Goal: Task Accomplishment & Management: Use online tool/utility

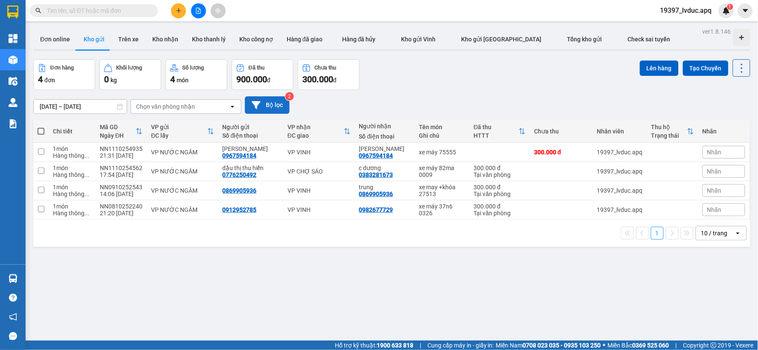
drag, startPoint x: 0, startPoint y: 0, endPoint x: 272, endPoint y: 101, distance: 289.9
click at [272, 101] on button "Bộ lọc" at bounding box center [267, 104] width 45 height 17
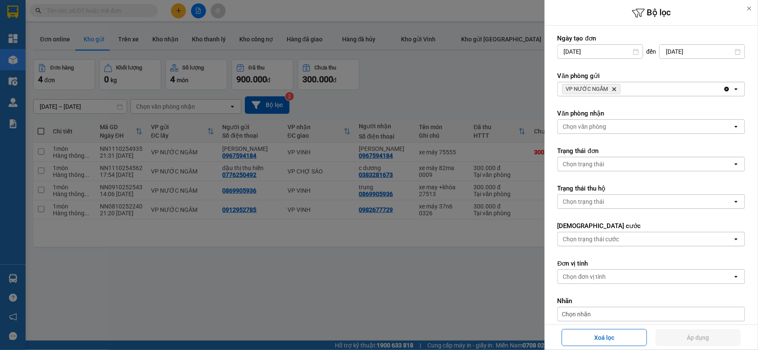
click at [614, 88] on icon "VP NƯỚC NGẦM, close by backspace" at bounding box center [615, 89] width 4 height 4
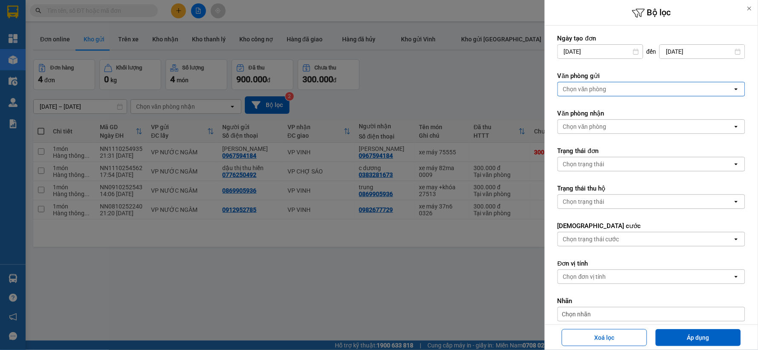
click at [614, 88] on div "Chọn văn phòng" at bounding box center [645, 89] width 175 height 14
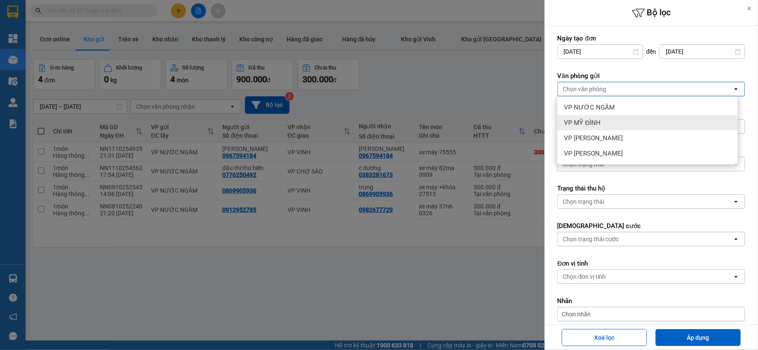
click at [603, 116] on div "VP MỸ ĐÌNH" at bounding box center [648, 122] width 180 height 15
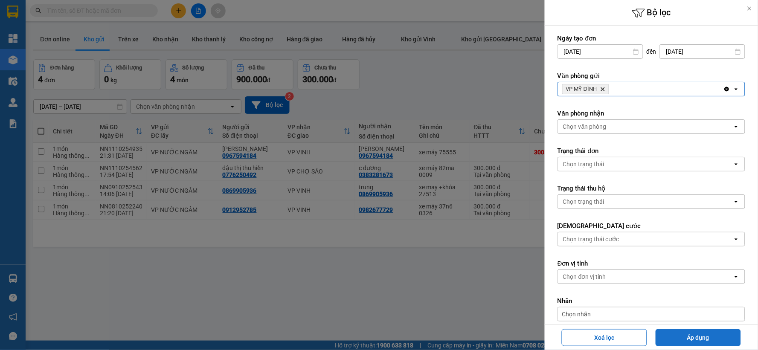
click at [683, 339] on button "Áp dụng" at bounding box center [698, 337] width 85 height 17
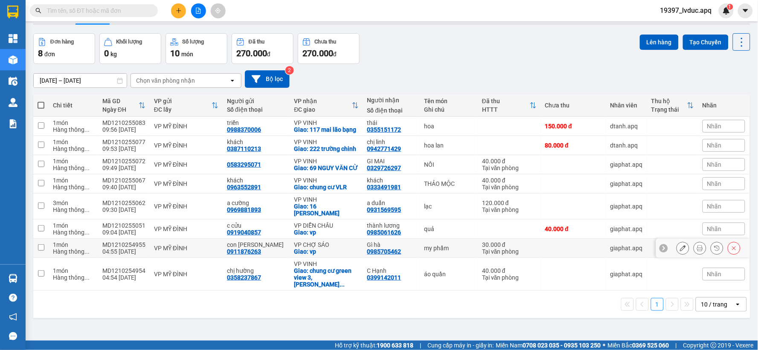
scroll to position [39, 0]
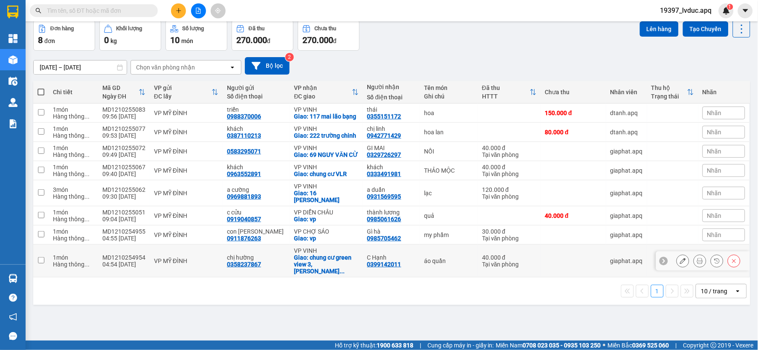
click at [468, 269] on td "áo quần" at bounding box center [449, 261] width 58 height 33
checkbox input "true"
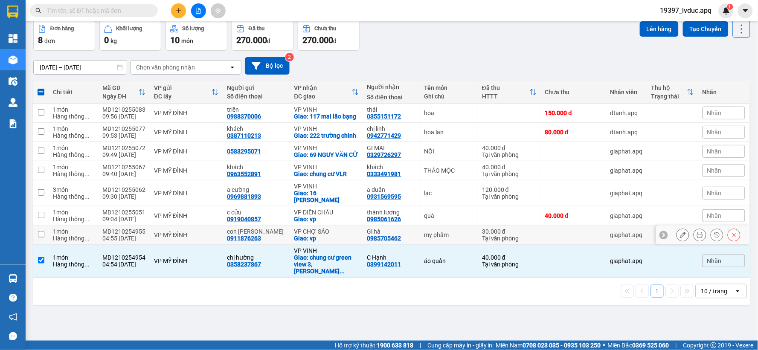
click at [445, 245] on td "my phẩm" at bounding box center [449, 235] width 58 height 19
checkbox input "true"
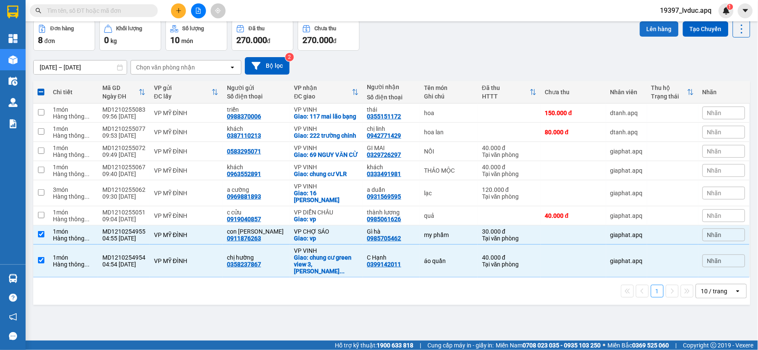
click at [653, 32] on button "Lên hàng" at bounding box center [659, 28] width 39 height 15
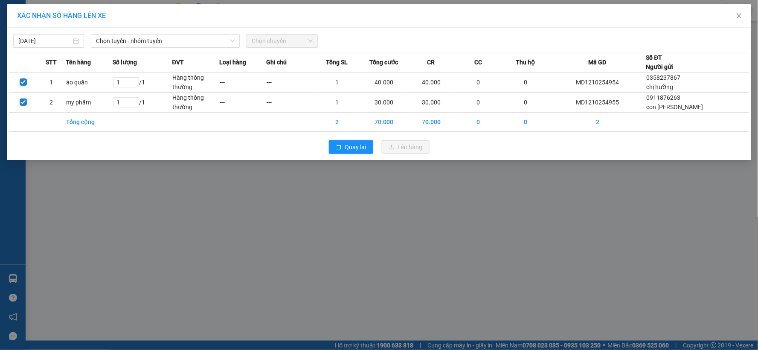
drag, startPoint x: 185, startPoint y: 44, endPoint x: 181, endPoint y: 49, distance: 6.1
click at [184, 46] on span "Chọn tuyến - nhóm tuyến" at bounding box center [165, 41] width 139 height 13
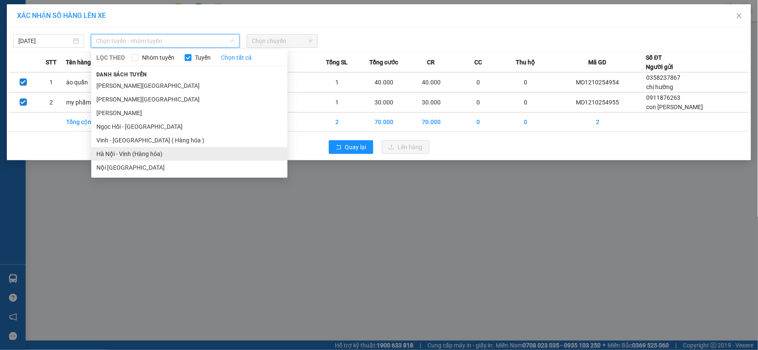
click at [131, 148] on li "Hà Nội - Vinh (Hàng hóa)" at bounding box center [189, 154] width 196 height 14
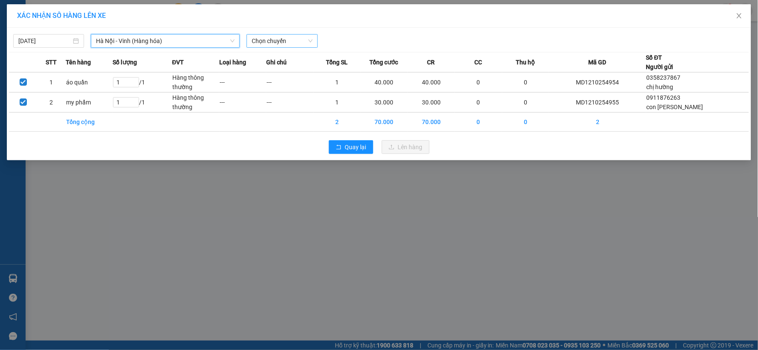
click at [291, 41] on span "Chọn chuyến" at bounding box center [282, 41] width 61 height 13
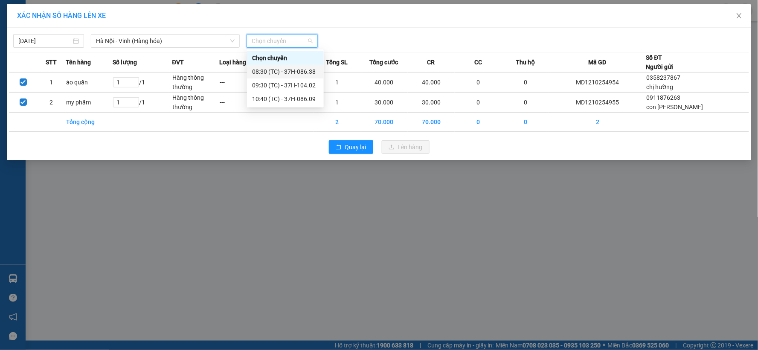
click at [309, 67] on div "08:30 (TC) - 37H-086.38" at bounding box center [285, 71] width 67 height 9
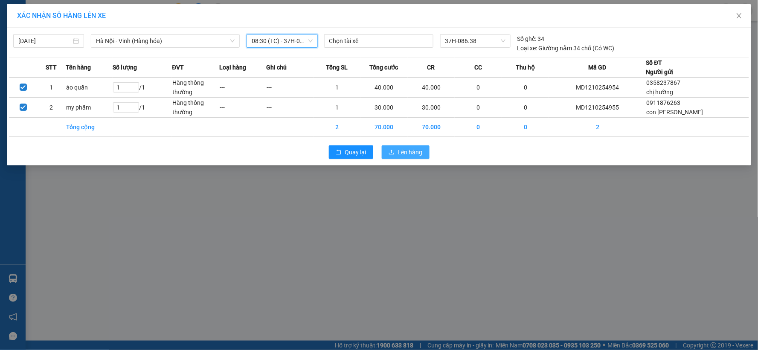
click at [405, 148] on span "Lên hàng" at bounding box center [410, 152] width 25 height 9
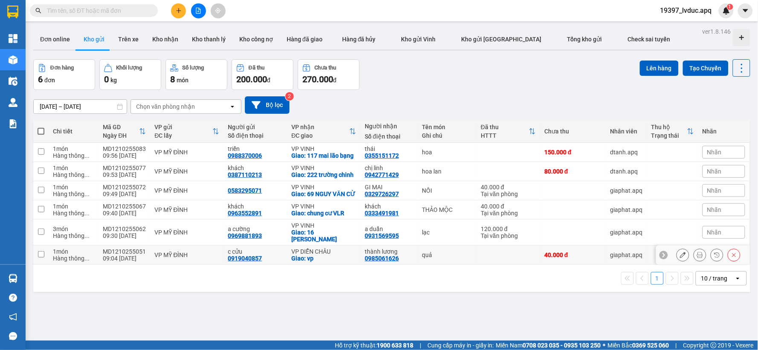
click at [258, 255] on div "c cửu" at bounding box center [255, 251] width 55 height 7
checkbox input "true"
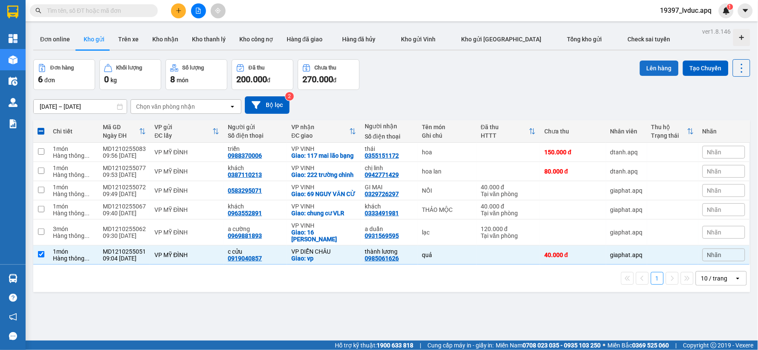
click at [650, 67] on button "Lên hàng" at bounding box center [659, 68] width 39 height 15
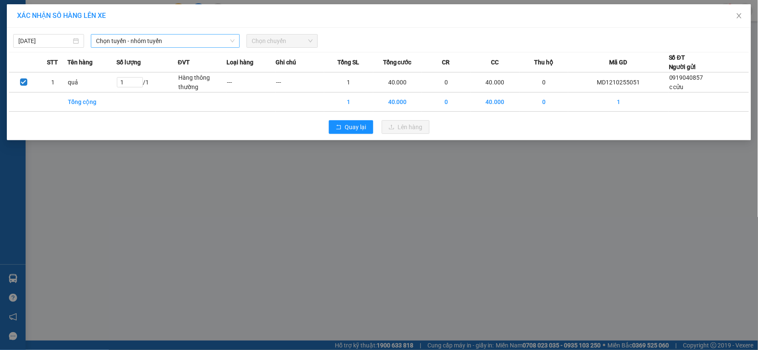
drag, startPoint x: 178, startPoint y: 40, endPoint x: 177, endPoint y: 44, distance: 5.0
click at [178, 41] on span "Chọn tuyến - nhóm tuyến" at bounding box center [165, 41] width 139 height 13
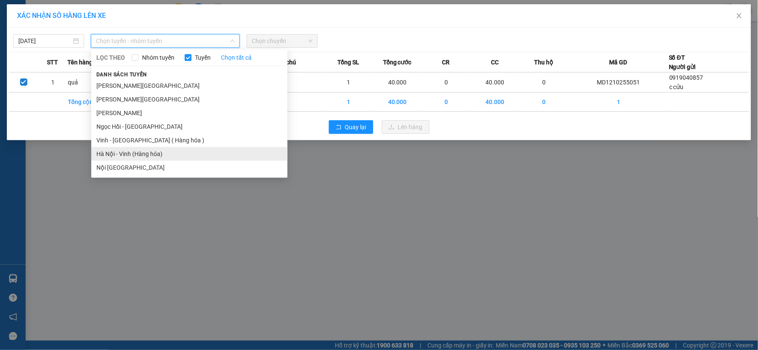
click at [134, 154] on li "Hà Nội - Vinh (Hàng hóa)" at bounding box center [189, 154] width 196 height 14
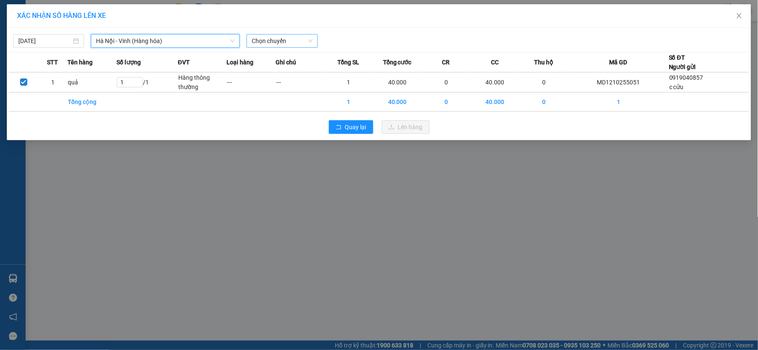
click at [290, 42] on span "Chọn chuyến" at bounding box center [282, 41] width 61 height 13
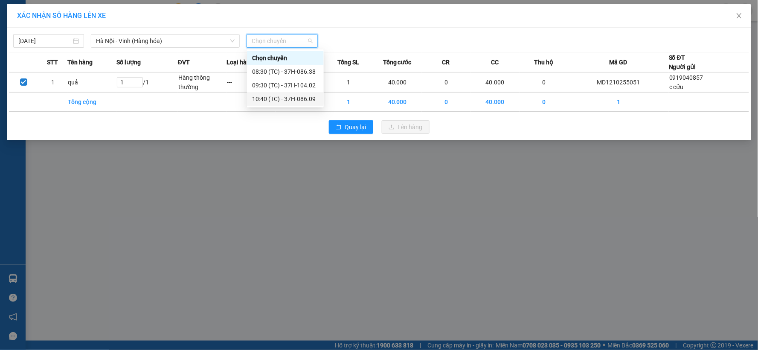
click at [291, 99] on div "10:40 (TC) - 37H-086.09" at bounding box center [285, 98] width 67 height 9
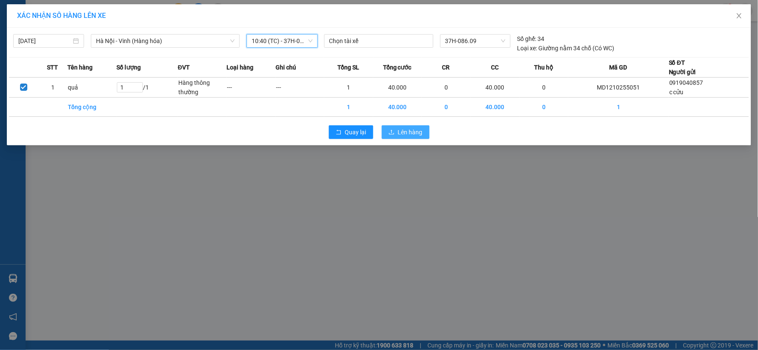
click at [411, 128] on span "Lên hàng" at bounding box center [410, 132] width 25 height 9
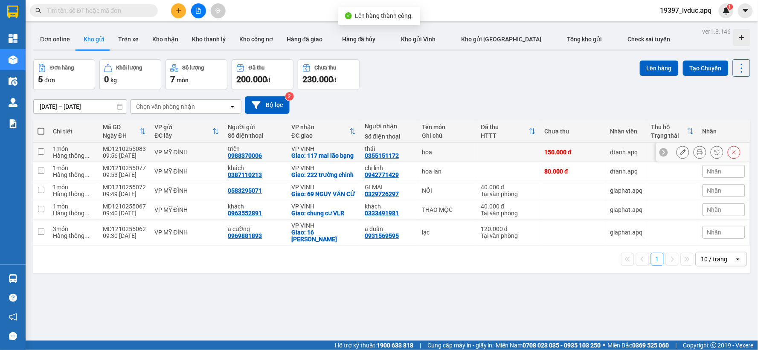
scroll to position [39, 0]
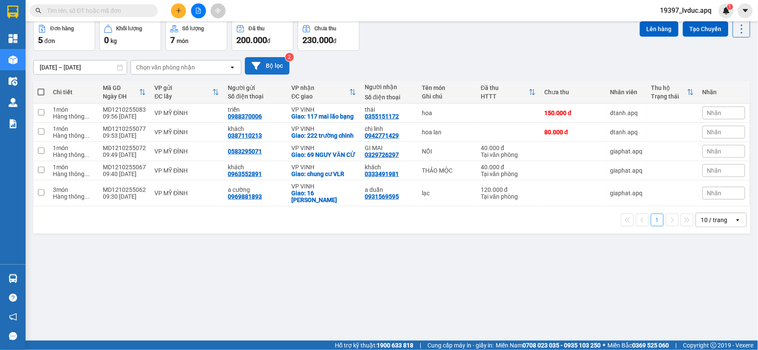
click at [286, 63] on button "Bộ lọc" at bounding box center [267, 65] width 45 height 17
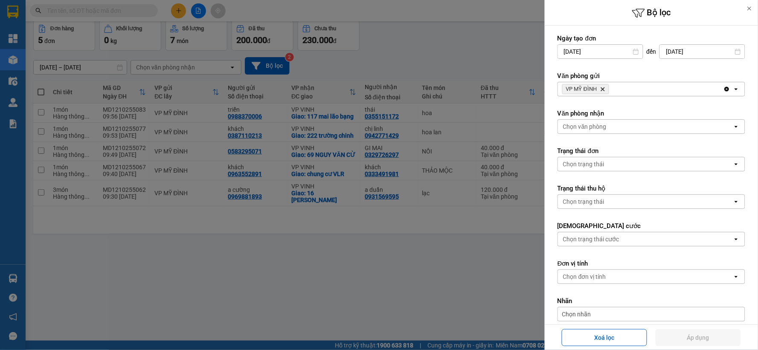
click at [602, 88] on icon "VP MỸ ĐÌNH, close by backspace" at bounding box center [603, 89] width 4 height 4
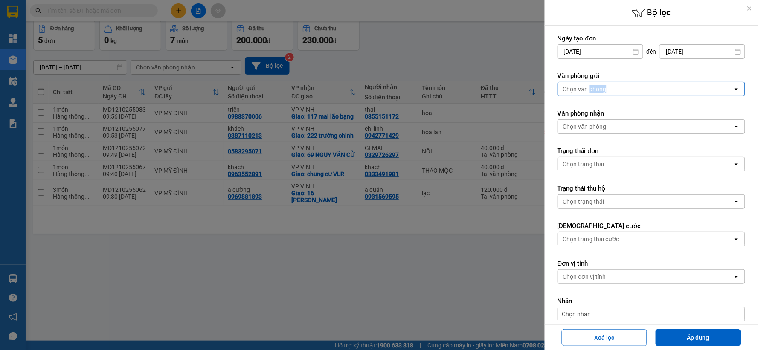
click at [602, 88] on div "Chọn văn phòng" at bounding box center [585, 89] width 44 height 9
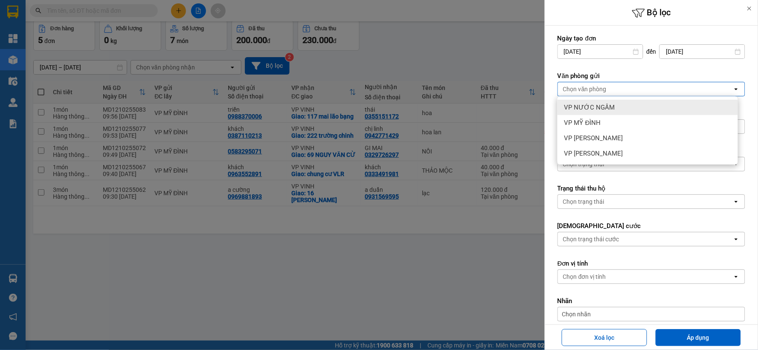
click at [600, 109] on span "VP NƯỚC NGẦM" at bounding box center [589, 107] width 51 height 9
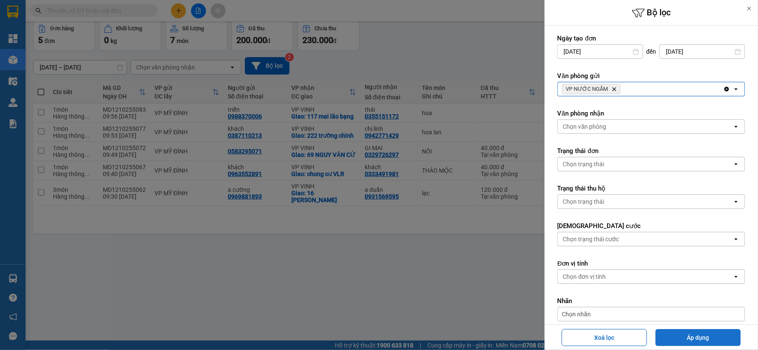
click at [685, 333] on button "Áp dụng" at bounding box center [698, 337] width 85 height 17
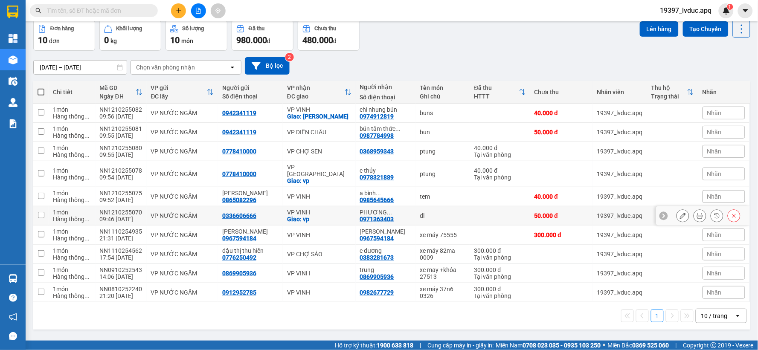
click at [319, 212] on div "VP VINH" at bounding box center [319, 212] width 64 height 7
checkbox input "true"
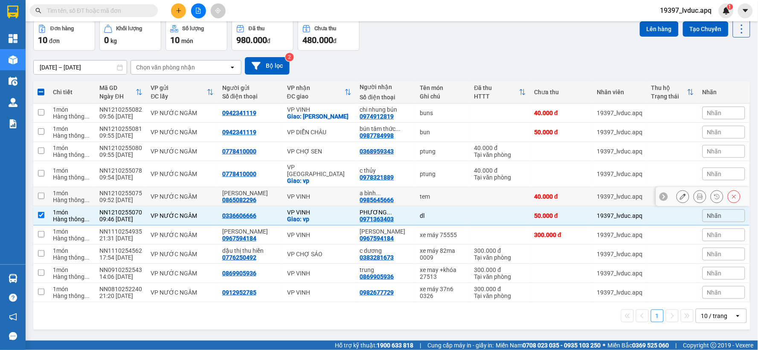
click at [314, 189] on td "VP VINH" at bounding box center [319, 196] width 73 height 19
checkbox input "true"
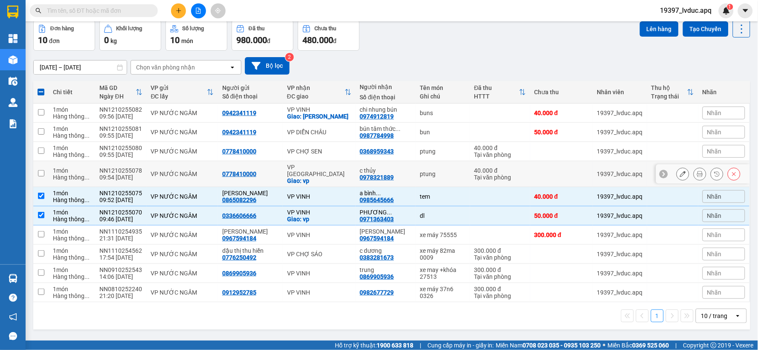
click at [322, 177] on div "Giao: vp" at bounding box center [319, 180] width 64 height 7
checkbox input "true"
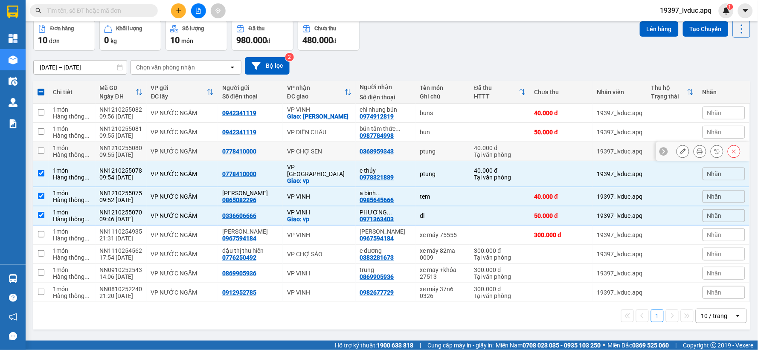
click at [330, 152] on div "VP CHỢ SEN" at bounding box center [319, 151] width 64 height 7
checkbox input "true"
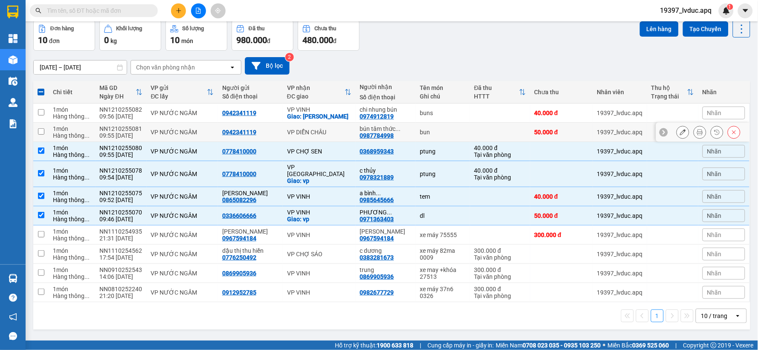
click at [334, 127] on td "VP DIỄN CHÂU" at bounding box center [319, 132] width 73 height 19
checkbox input "true"
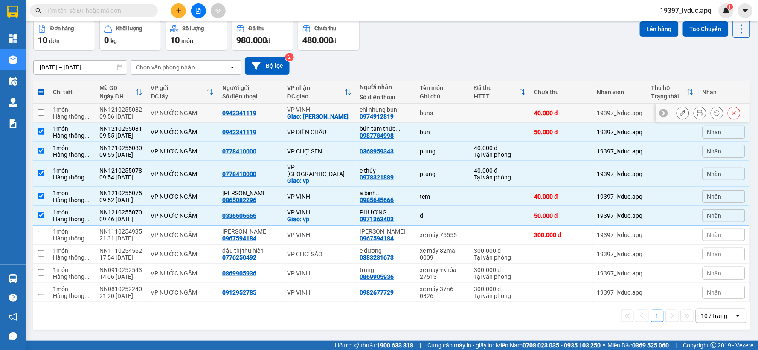
click at [338, 111] on div "VP VINH" at bounding box center [319, 109] width 64 height 7
checkbox input "true"
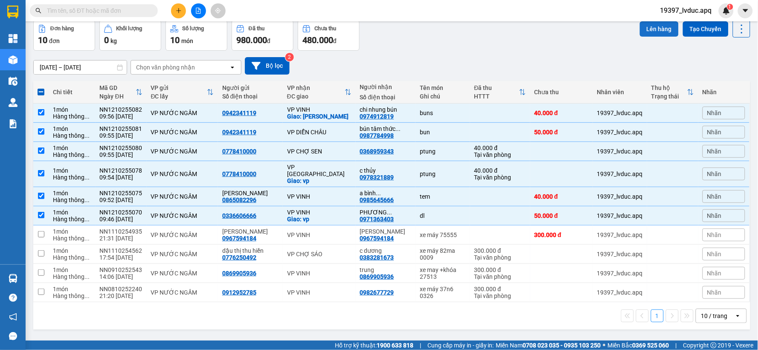
click at [646, 31] on button "Lên hàng" at bounding box center [659, 28] width 39 height 15
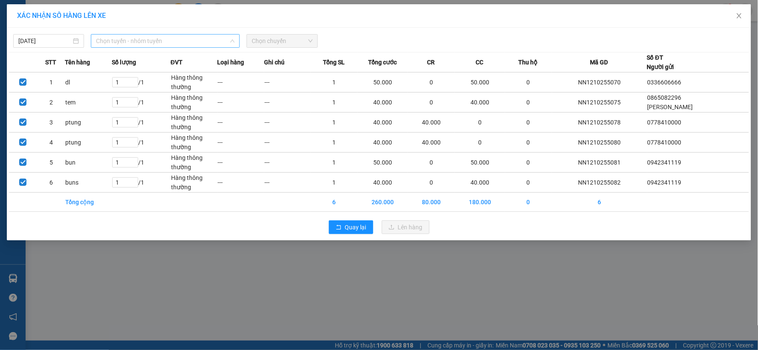
drag, startPoint x: 192, startPoint y: 35, endPoint x: 186, endPoint y: 44, distance: 10.8
click at [191, 35] on span "Chọn tuyến - nhóm tuyến" at bounding box center [165, 41] width 139 height 13
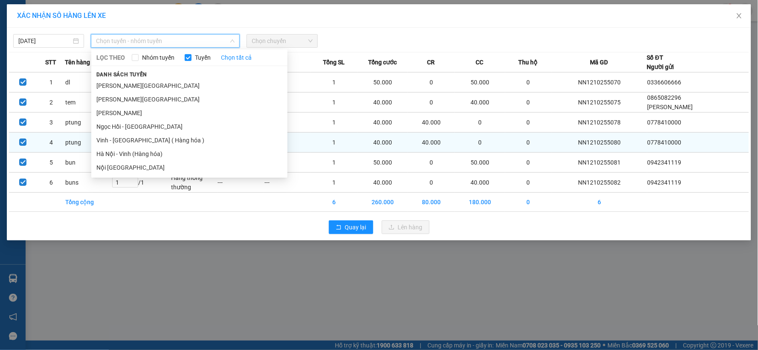
click at [136, 152] on li "Hà Nội - Vinh (Hàng hóa)" at bounding box center [189, 154] width 196 height 14
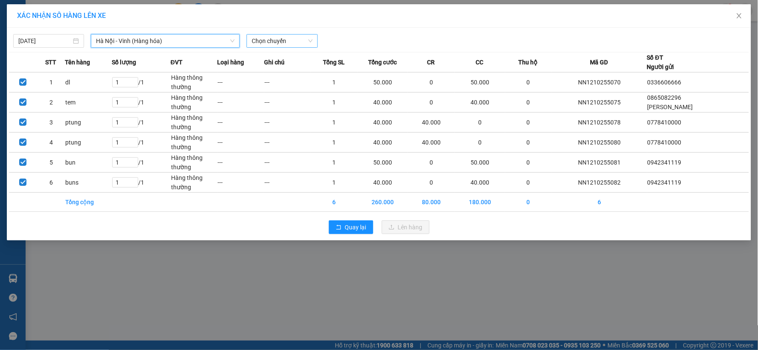
click at [282, 38] on span "Chọn chuyến" at bounding box center [282, 41] width 61 height 13
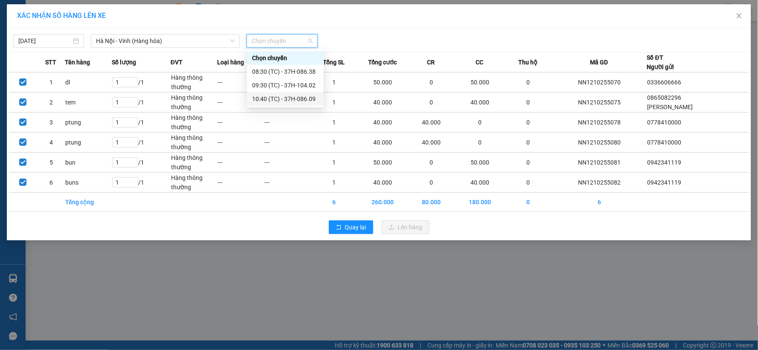
click at [273, 96] on div "10:40 (TC) - 37H-086.09" at bounding box center [285, 98] width 67 height 9
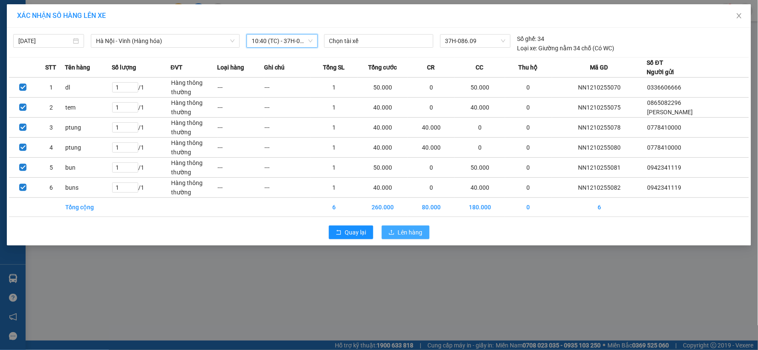
click at [411, 229] on span "Lên hàng" at bounding box center [410, 232] width 25 height 9
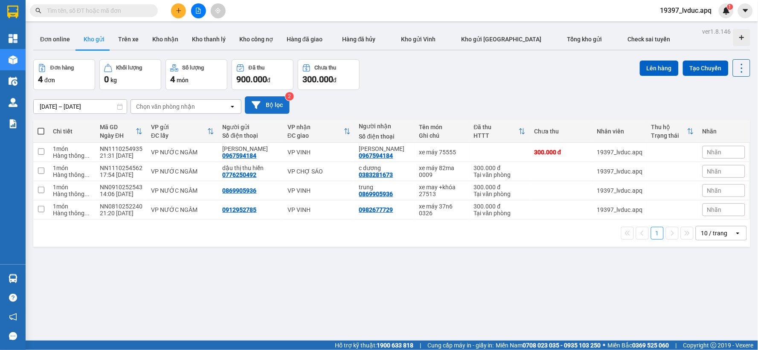
click at [284, 112] on button "Bộ lọc" at bounding box center [267, 104] width 45 height 17
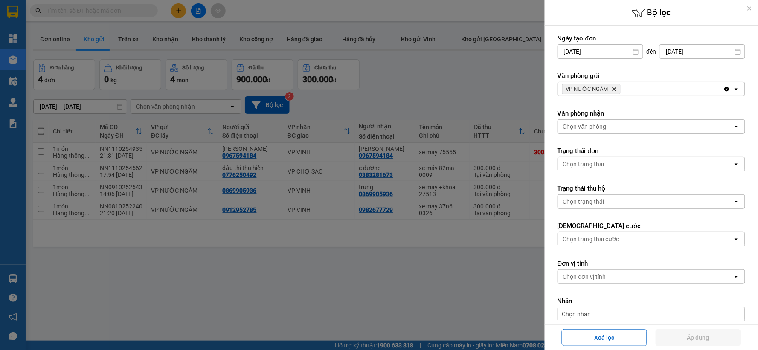
click at [613, 87] on icon "Delete" at bounding box center [614, 89] width 5 height 5
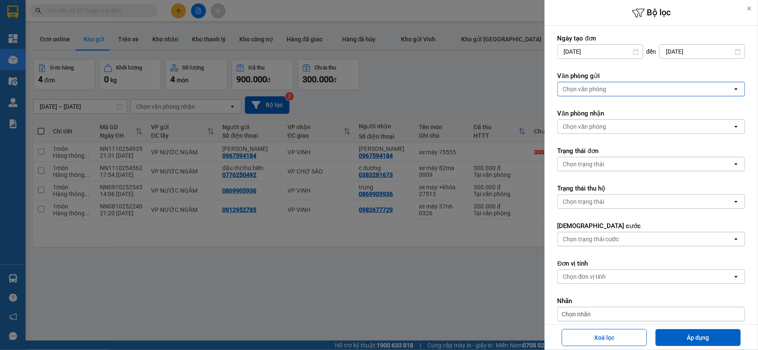
click at [613, 88] on div "Chọn văn phòng" at bounding box center [645, 89] width 175 height 14
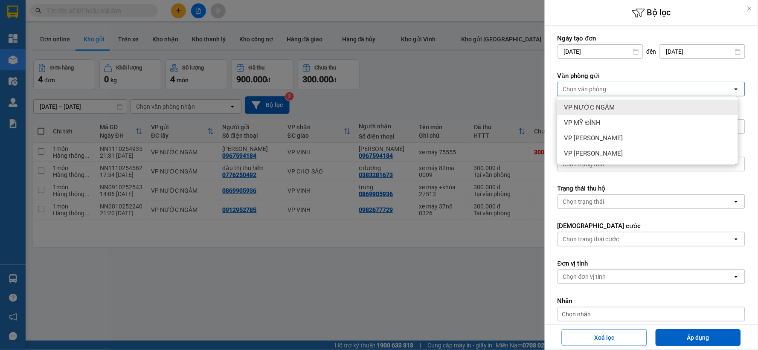
click at [613, 104] on div "VP NƯỚC NGẦM" at bounding box center [648, 107] width 180 height 15
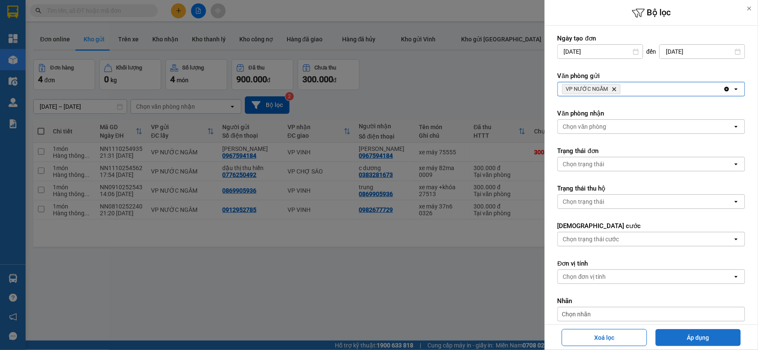
drag, startPoint x: 685, startPoint y: 336, endPoint x: 680, endPoint y: 335, distance: 5.2
click at [685, 336] on button "Áp dụng" at bounding box center [698, 337] width 85 height 17
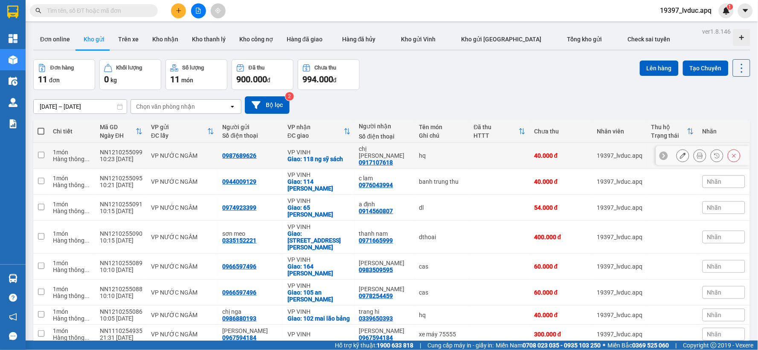
click at [325, 156] on div "Giao: 118 ng sỹ sách" at bounding box center [319, 159] width 63 height 7
checkbox input "true"
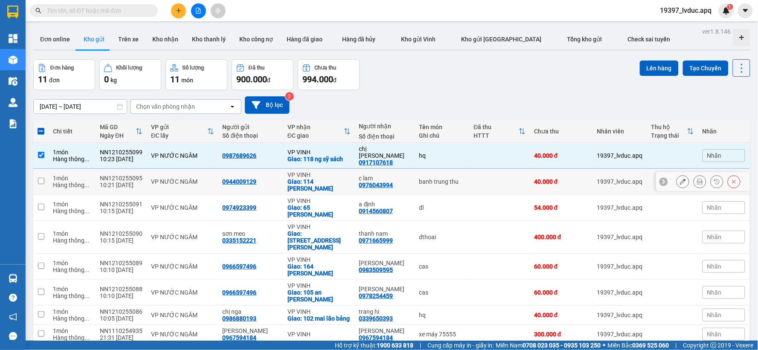
click at [326, 178] on div "Giao: 114 [PERSON_NAME]" at bounding box center [319, 185] width 63 height 14
checkbox input "true"
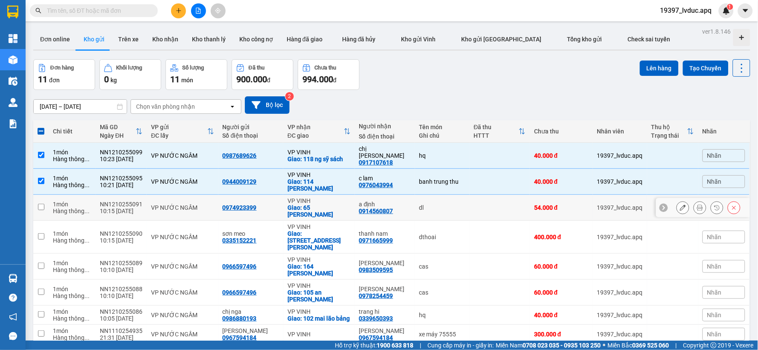
click at [322, 198] on div "VP VINH" at bounding box center [319, 201] width 63 height 7
checkbox input "true"
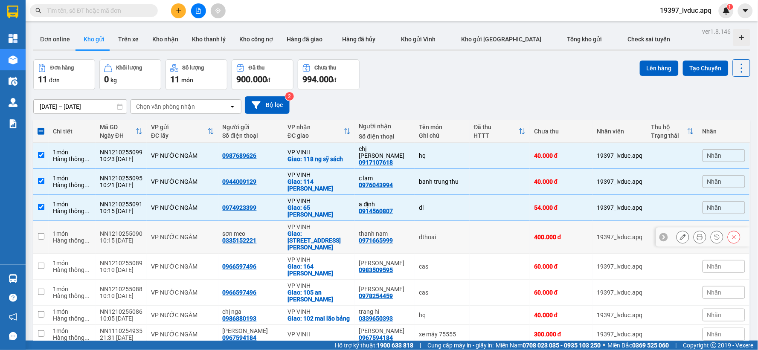
click at [322, 230] on div "Giao: [STREET_ADDRESS][PERSON_NAME]" at bounding box center [319, 240] width 63 height 20
checkbox input "true"
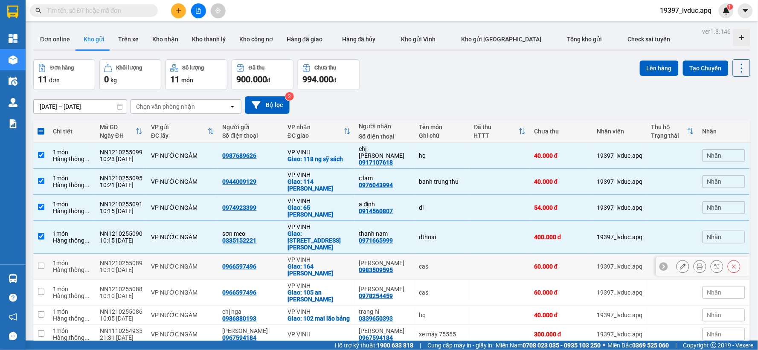
click at [328, 263] on div "Giao: 164 [PERSON_NAME]" at bounding box center [319, 270] width 63 height 14
checkbox input "true"
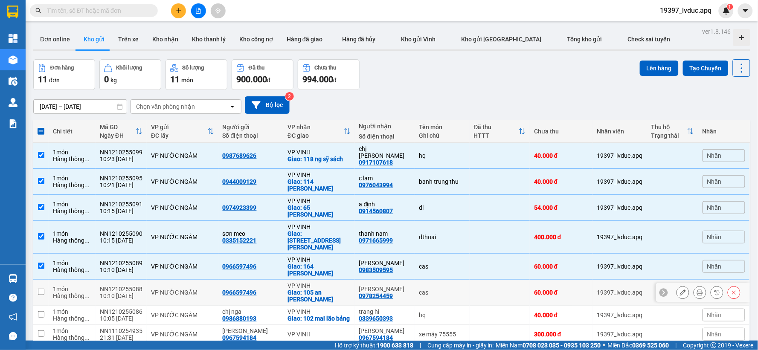
click at [322, 289] on div "Giao: 105 an [PERSON_NAME]" at bounding box center [319, 296] width 63 height 14
checkbox input "true"
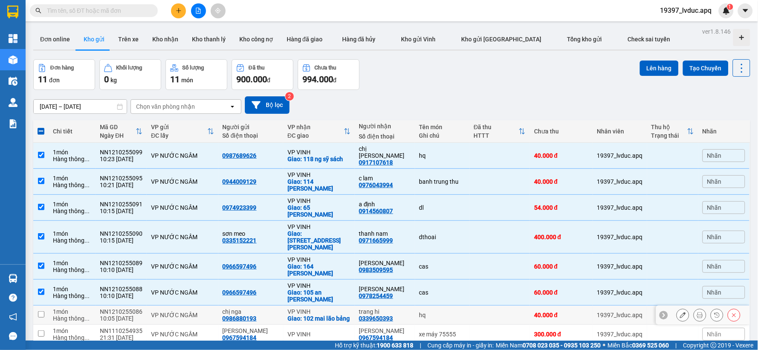
click at [337, 315] on div "Giao: 102 mai lão bảng" at bounding box center [319, 318] width 63 height 7
checkbox input "true"
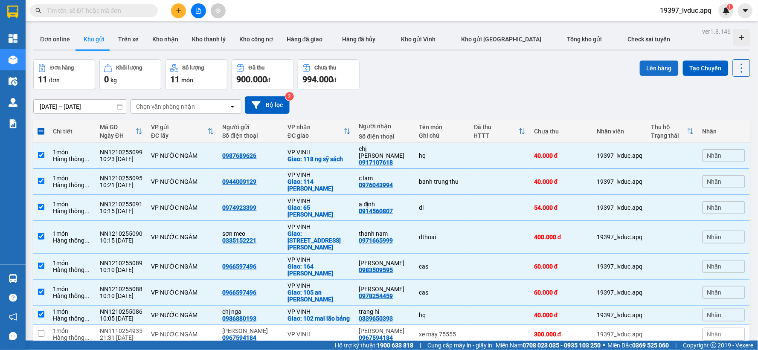
click at [650, 65] on button "Lên hàng" at bounding box center [659, 68] width 39 height 15
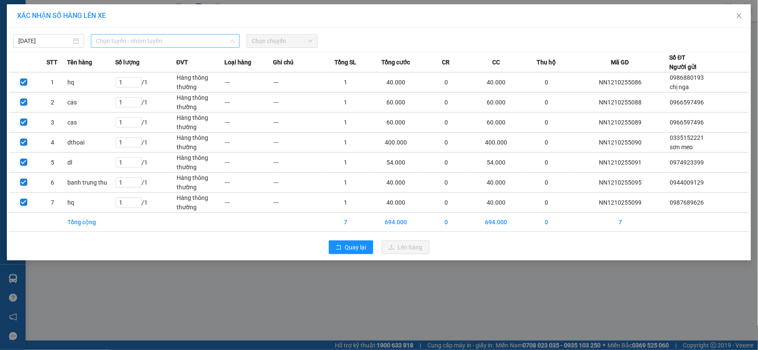
click at [180, 45] on span "Chọn tuyến - nhóm tuyến" at bounding box center [165, 41] width 139 height 13
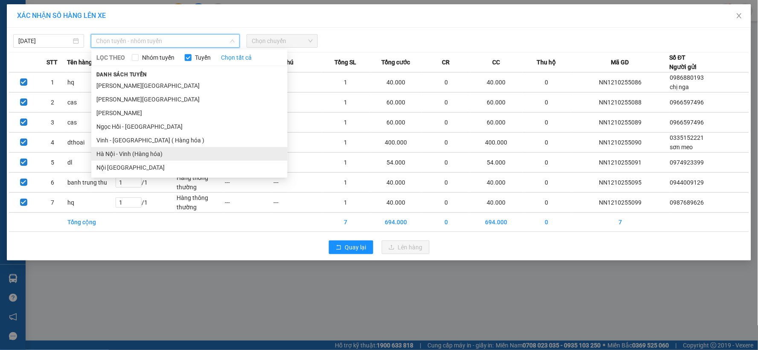
click at [128, 154] on li "Hà Nội - Vinh (Hàng hóa)" at bounding box center [189, 154] width 196 height 14
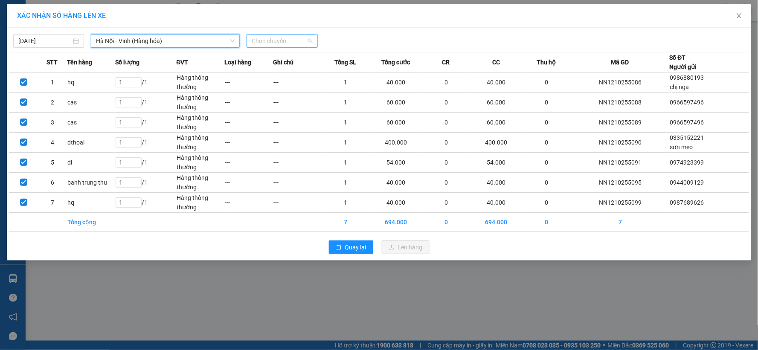
click at [299, 44] on span "Chọn chuyến" at bounding box center [282, 41] width 61 height 13
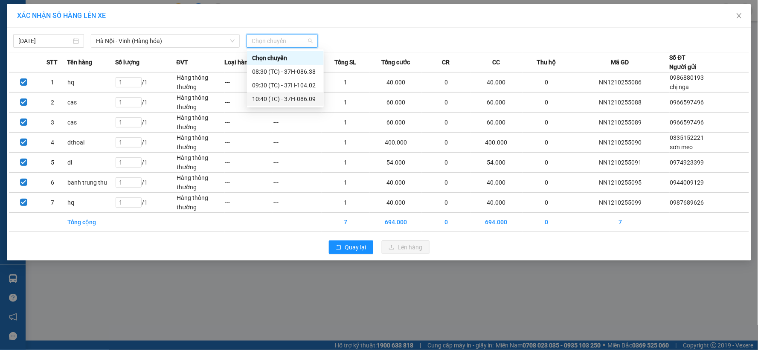
click at [293, 99] on div "10:40 (TC) - 37H-086.09" at bounding box center [285, 98] width 67 height 9
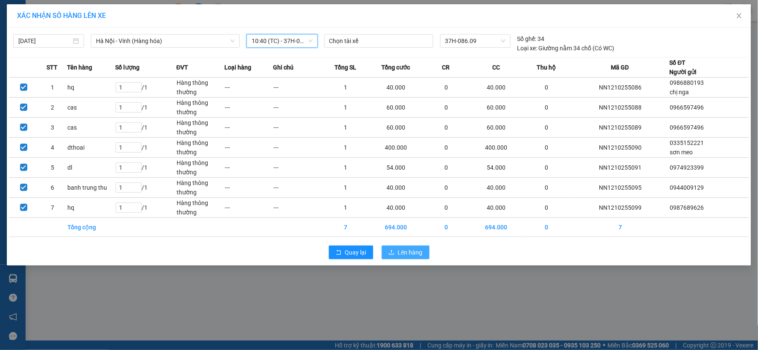
click at [401, 257] on span "Lên hàng" at bounding box center [410, 252] width 25 height 9
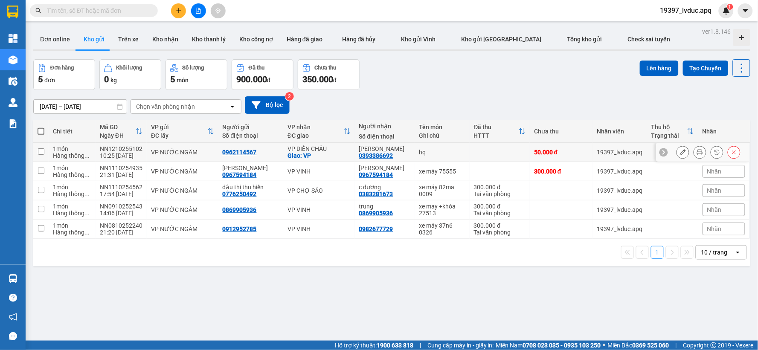
click at [336, 150] on div "VP DIỄN CHÂU" at bounding box center [319, 148] width 63 height 7
checkbox input "true"
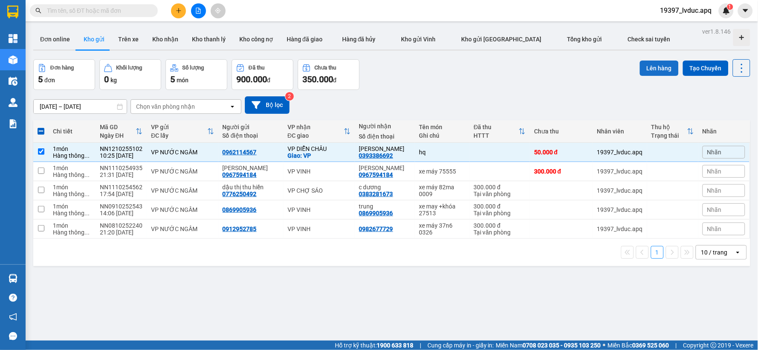
click at [660, 69] on button "Lên hàng" at bounding box center [659, 68] width 39 height 15
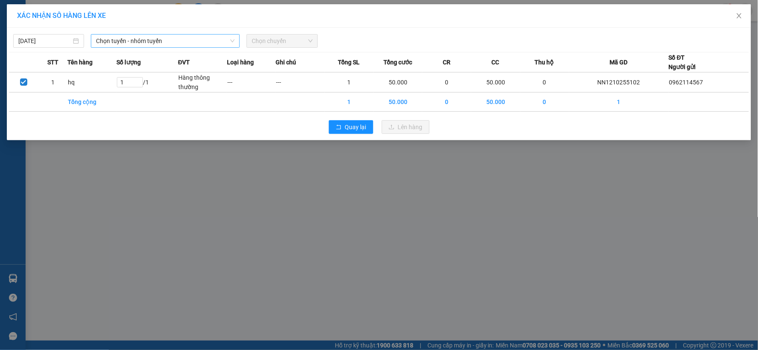
click at [154, 41] on span "Chọn tuyến - nhóm tuyến" at bounding box center [165, 41] width 139 height 13
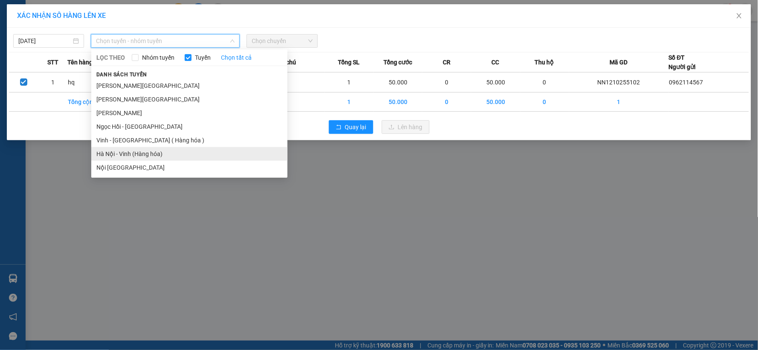
click at [137, 149] on li "Hà Nội - Vinh (Hàng hóa)" at bounding box center [189, 154] width 196 height 14
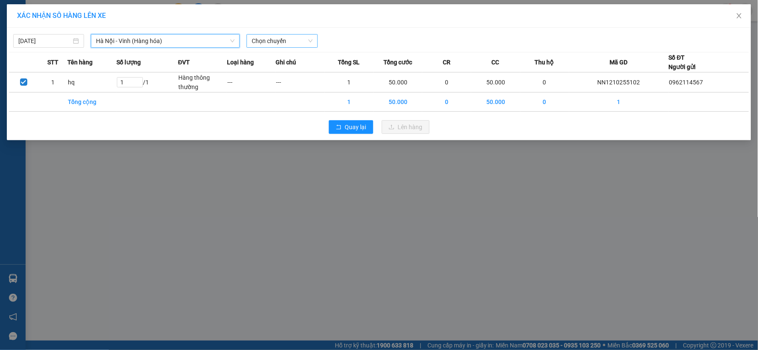
click at [299, 43] on span "Chọn chuyến" at bounding box center [282, 41] width 61 height 13
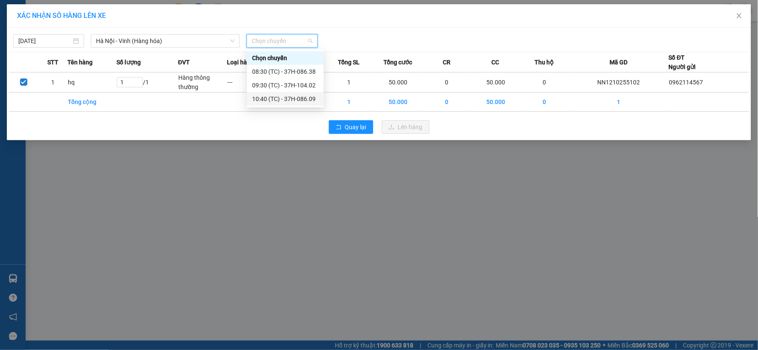
click at [298, 96] on div "10:40 (TC) - 37H-086.09" at bounding box center [285, 98] width 67 height 9
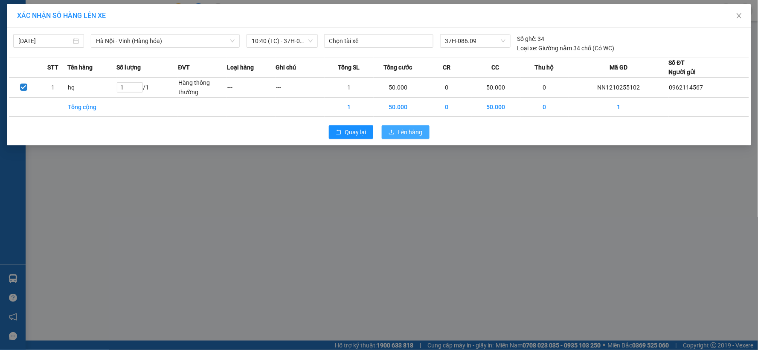
click at [390, 129] on button "Lên hàng" at bounding box center [406, 132] width 48 height 14
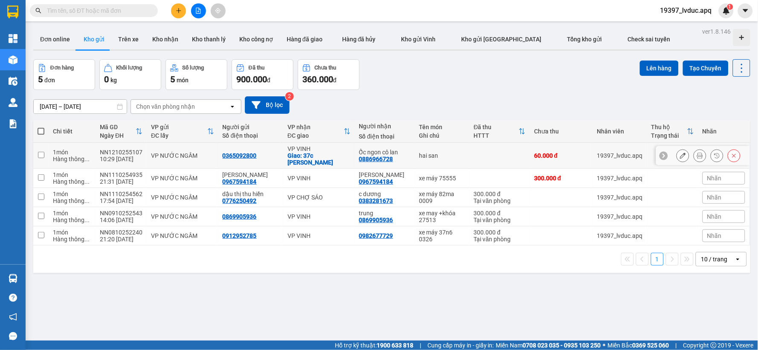
click at [311, 148] on div "VP VINH" at bounding box center [319, 148] width 63 height 7
checkbox input "true"
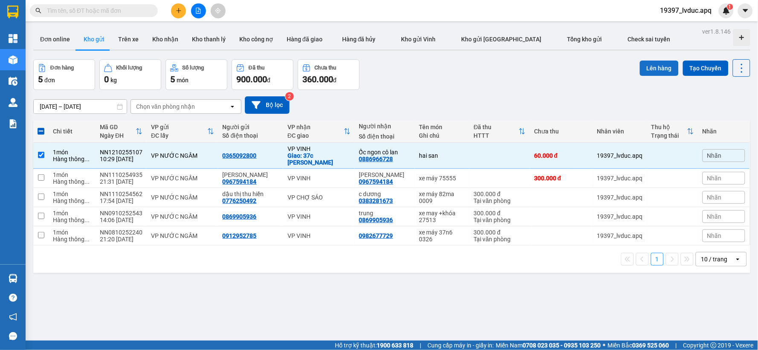
click at [647, 71] on button "Lên hàng" at bounding box center [659, 68] width 39 height 15
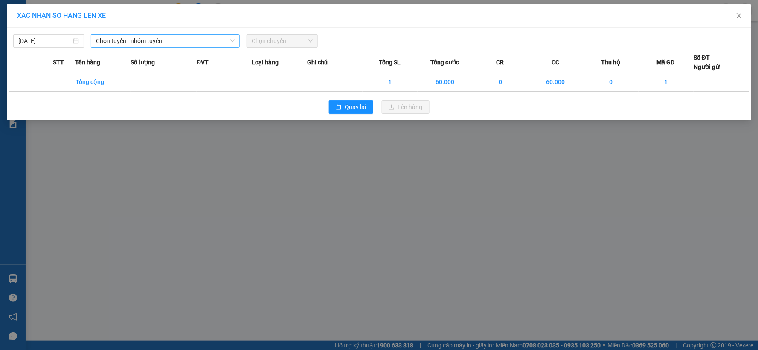
click at [145, 44] on span "Chọn tuyến - nhóm tuyến" at bounding box center [165, 41] width 139 height 13
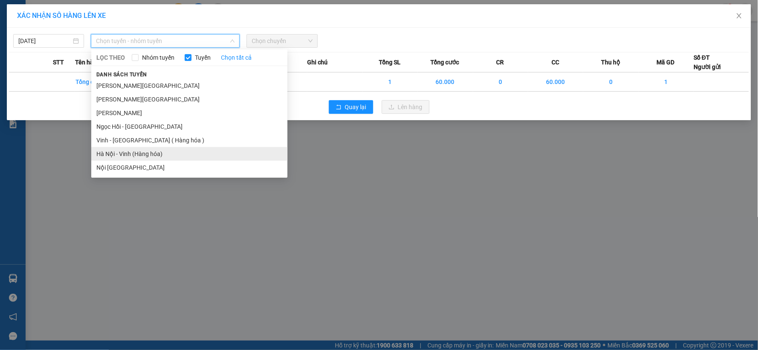
click at [135, 155] on li "Hà Nội - Vinh (Hàng hóa)" at bounding box center [189, 154] width 196 height 14
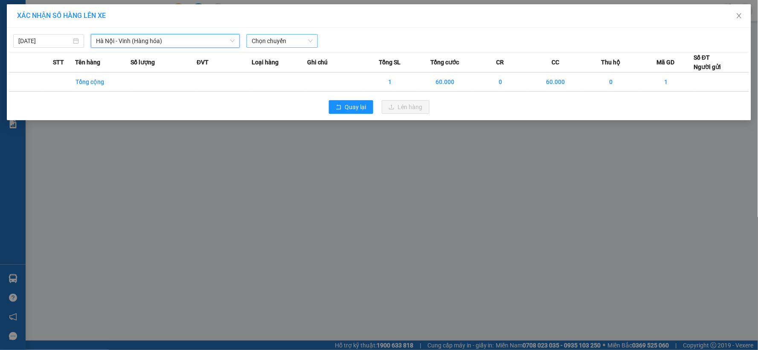
click at [291, 41] on span "Chọn chuyến" at bounding box center [282, 41] width 61 height 13
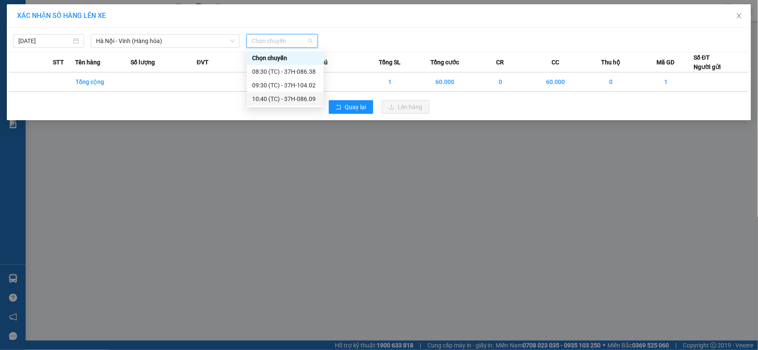
click at [280, 96] on div "10:40 (TC) - 37H-086.09" at bounding box center [285, 98] width 67 height 9
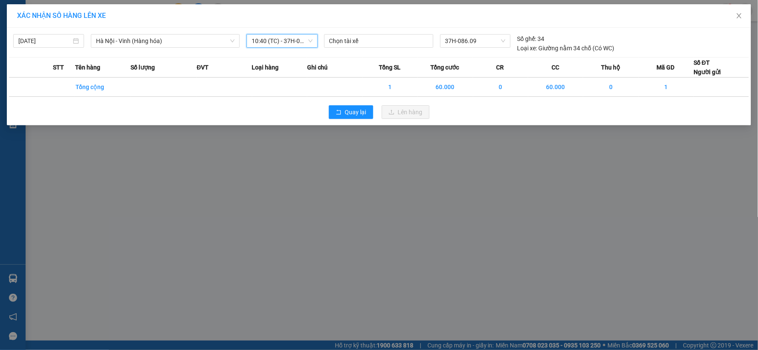
click at [289, 147] on div "XÁC NHẬN SỐ HÀNG LÊN XE [DATE] [GEOGRAPHIC_DATA] - [GEOGRAPHIC_DATA] ([GEOGRAPH…" at bounding box center [379, 175] width 758 height 350
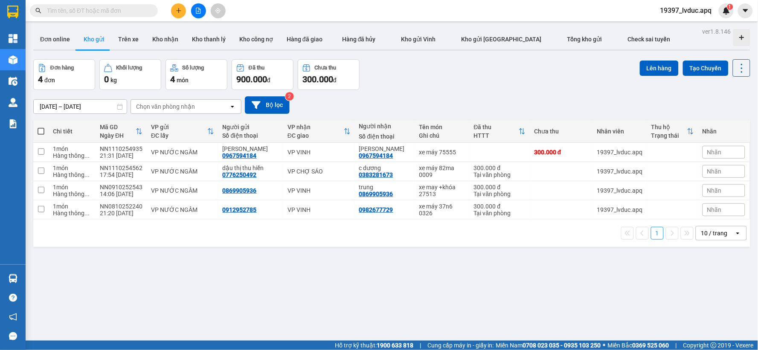
click at [395, 87] on div "Đơn hàng 4 đơn Khối lượng 0 kg Số lượng 4 món Đã thu 900.000 đ Chưa thu 300.000…" at bounding box center [391, 74] width 717 height 31
